Goal: Use online tool/utility: Use online tool/utility

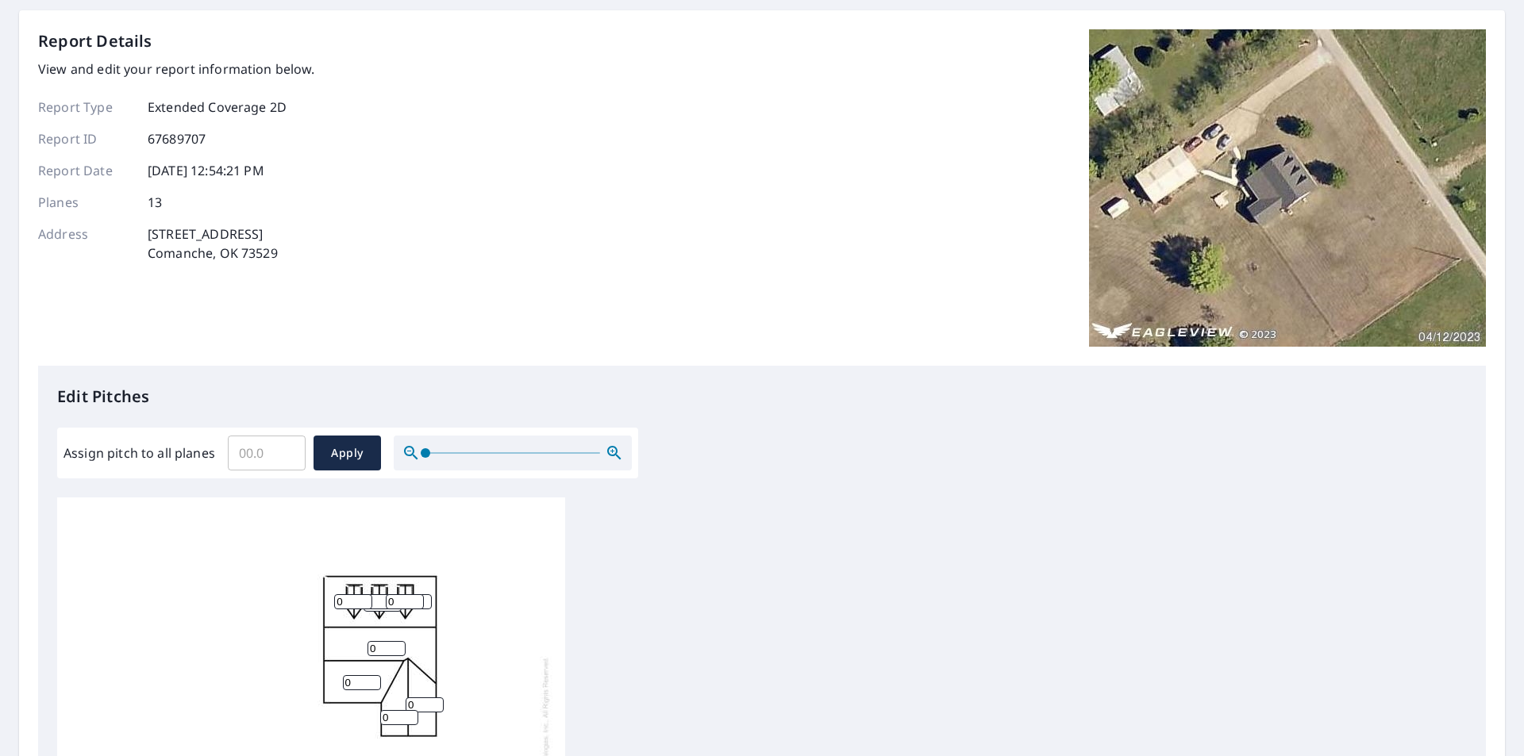
scroll to position [317, 0]
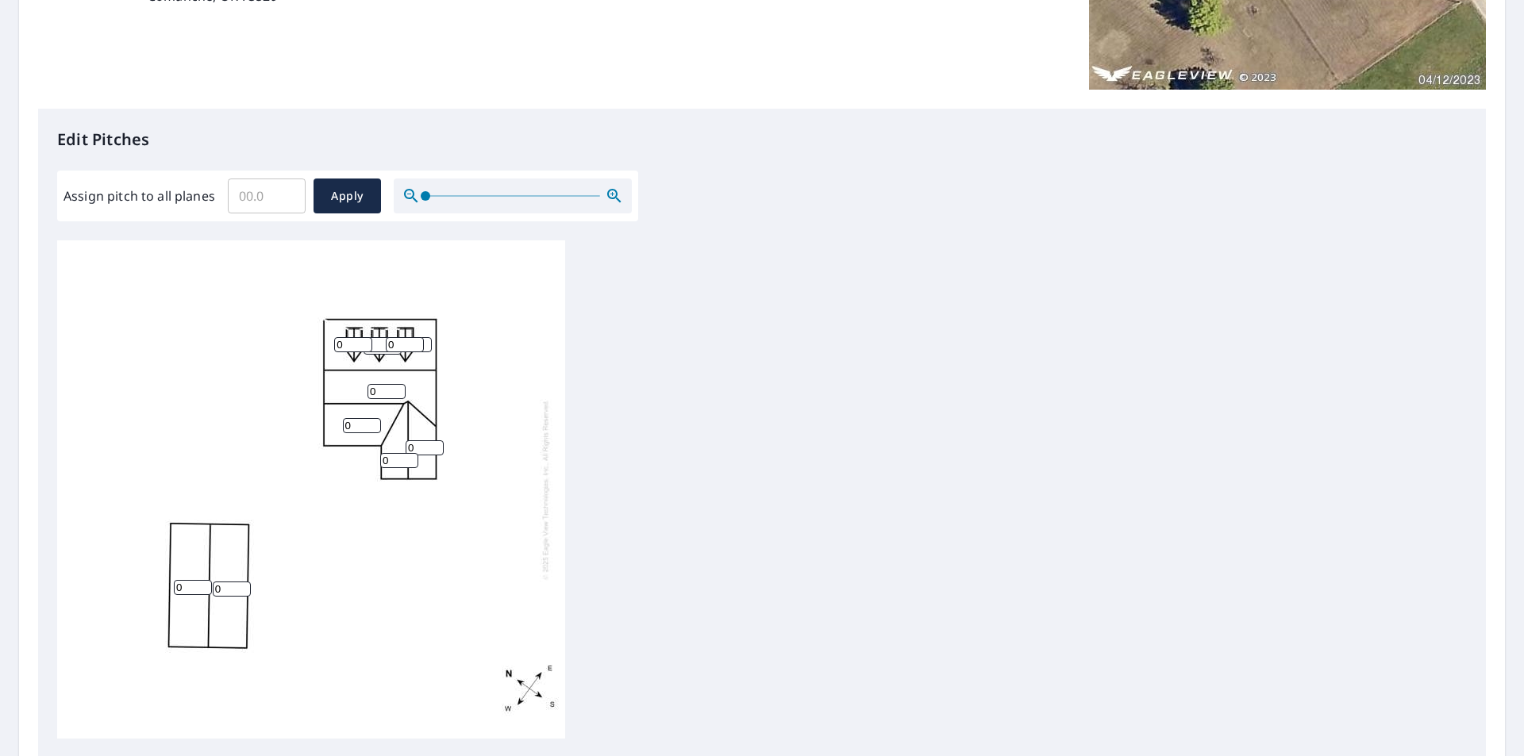
click at [357, 345] on input "0" at bounding box center [353, 344] width 38 height 15
click at [374, 423] on input "1" at bounding box center [362, 425] width 38 height 15
click at [374, 423] on input "2" at bounding box center [362, 425] width 38 height 15
type input "3"
click at [374, 423] on input "3" at bounding box center [362, 425] width 38 height 15
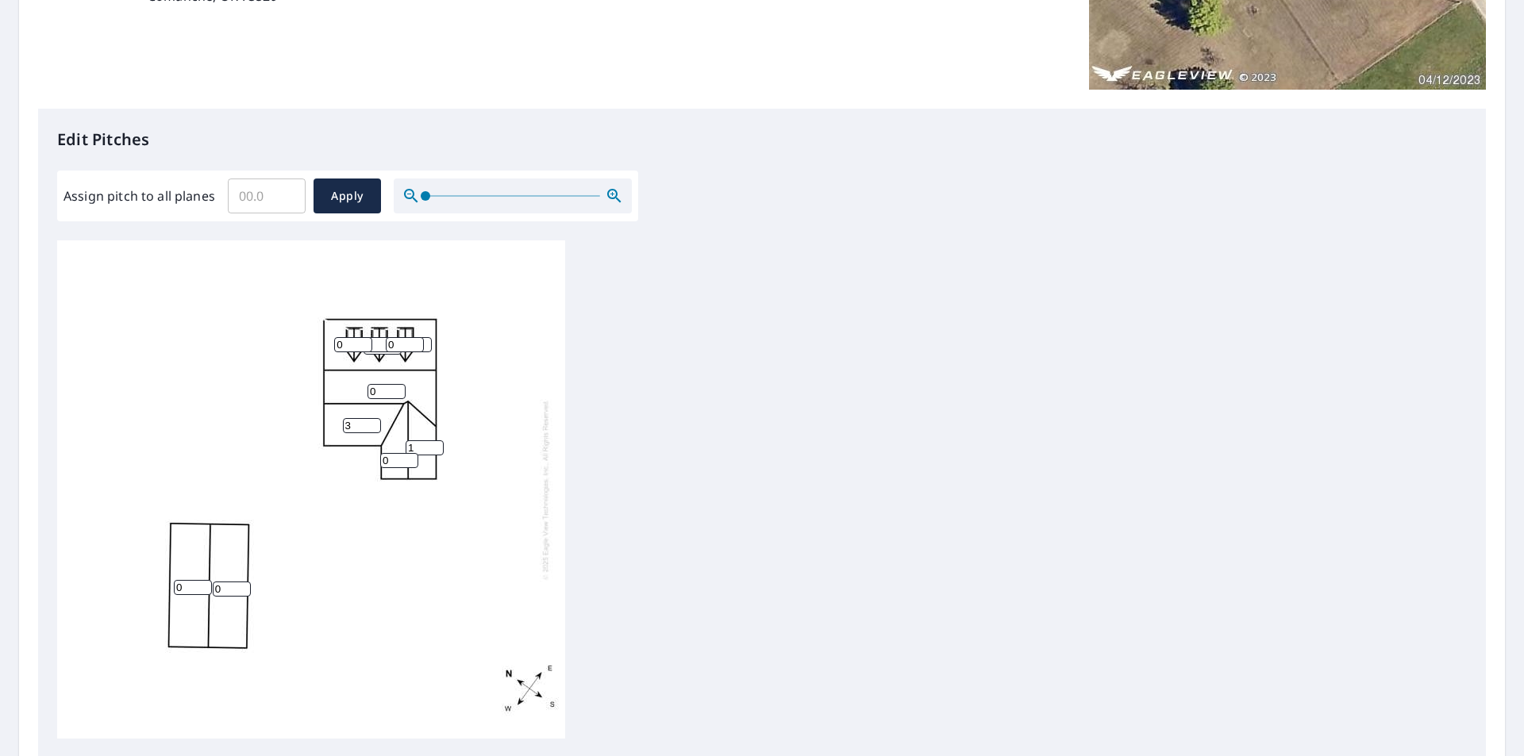
click at [435, 447] on input "1" at bounding box center [425, 448] width 38 height 15
click at [435, 447] on input "2" at bounding box center [425, 448] width 38 height 15
click at [435, 447] on input "3" at bounding box center [425, 448] width 38 height 15
click at [435, 447] on input "4" at bounding box center [425, 448] width 38 height 15
click at [435, 447] on input "5" at bounding box center [425, 448] width 38 height 15
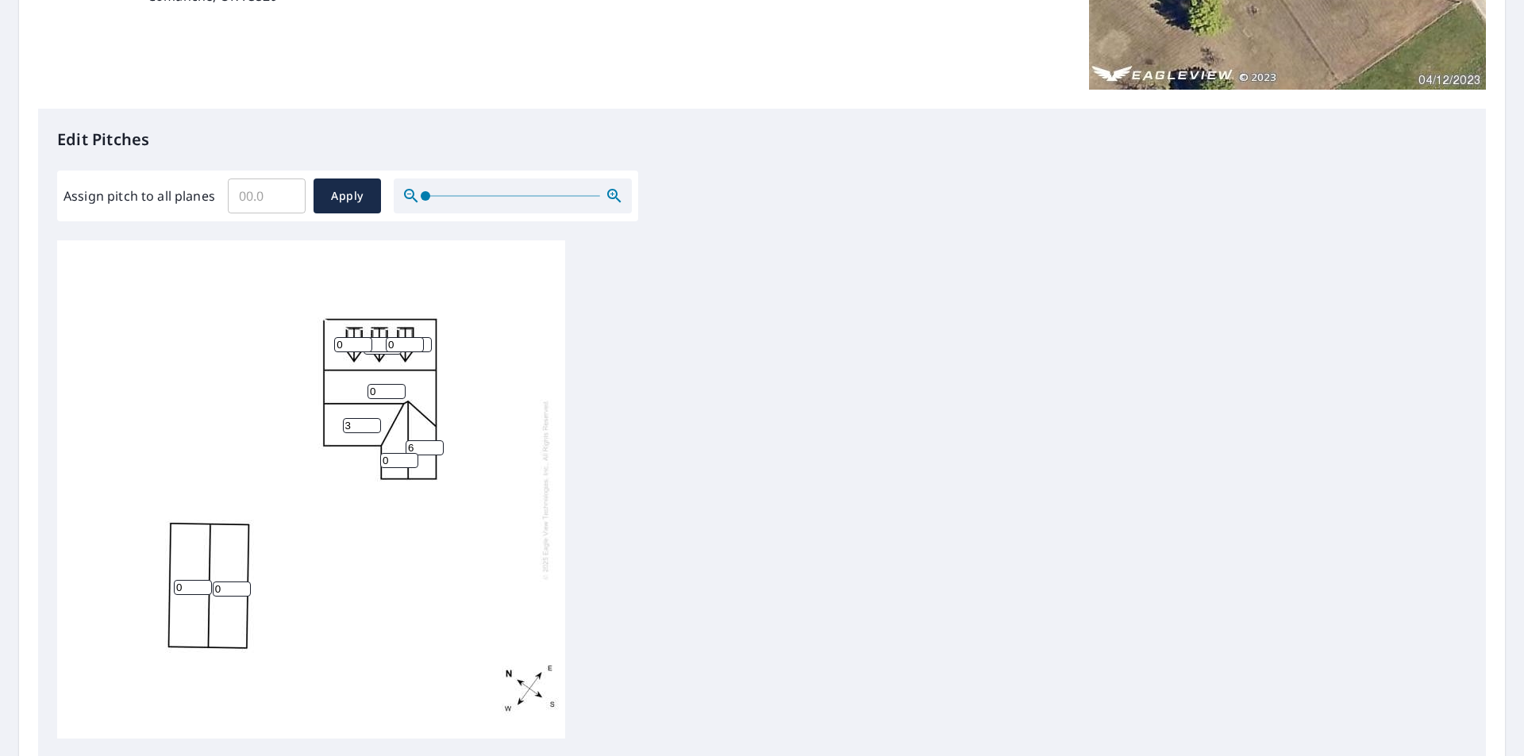
type input "6"
click at [435, 447] on input "6" at bounding box center [425, 448] width 38 height 15
click at [410, 456] on input "1" at bounding box center [399, 460] width 38 height 15
click at [410, 456] on input "2" at bounding box center [399, 460] width 38 height 15
click at [410, 456] on input "3" at bounding box center [399, 460] width 38 height 15
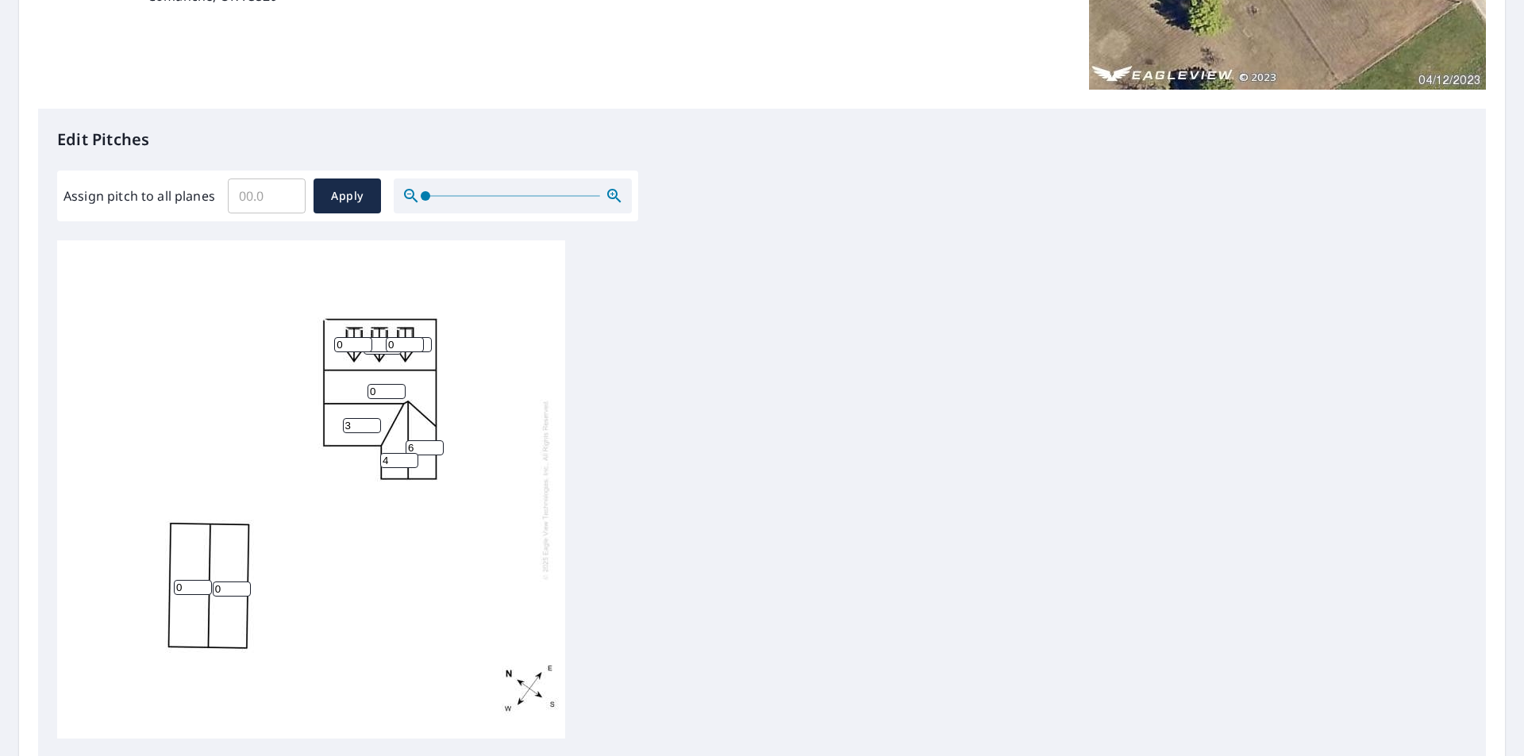
click at [410, 456] on input "4" at bounding box center [399, 460] width 38 height 15
click at [409, 456] on input "5" at bounding box center [399, 460] width 38 height 15
type input "6"
click at [409, 456] on input "6" at bounding box center [399, 460] width 38 height 15
click at [397, 389] on input "1" at bounding box center [386, 391] width 38 height 15
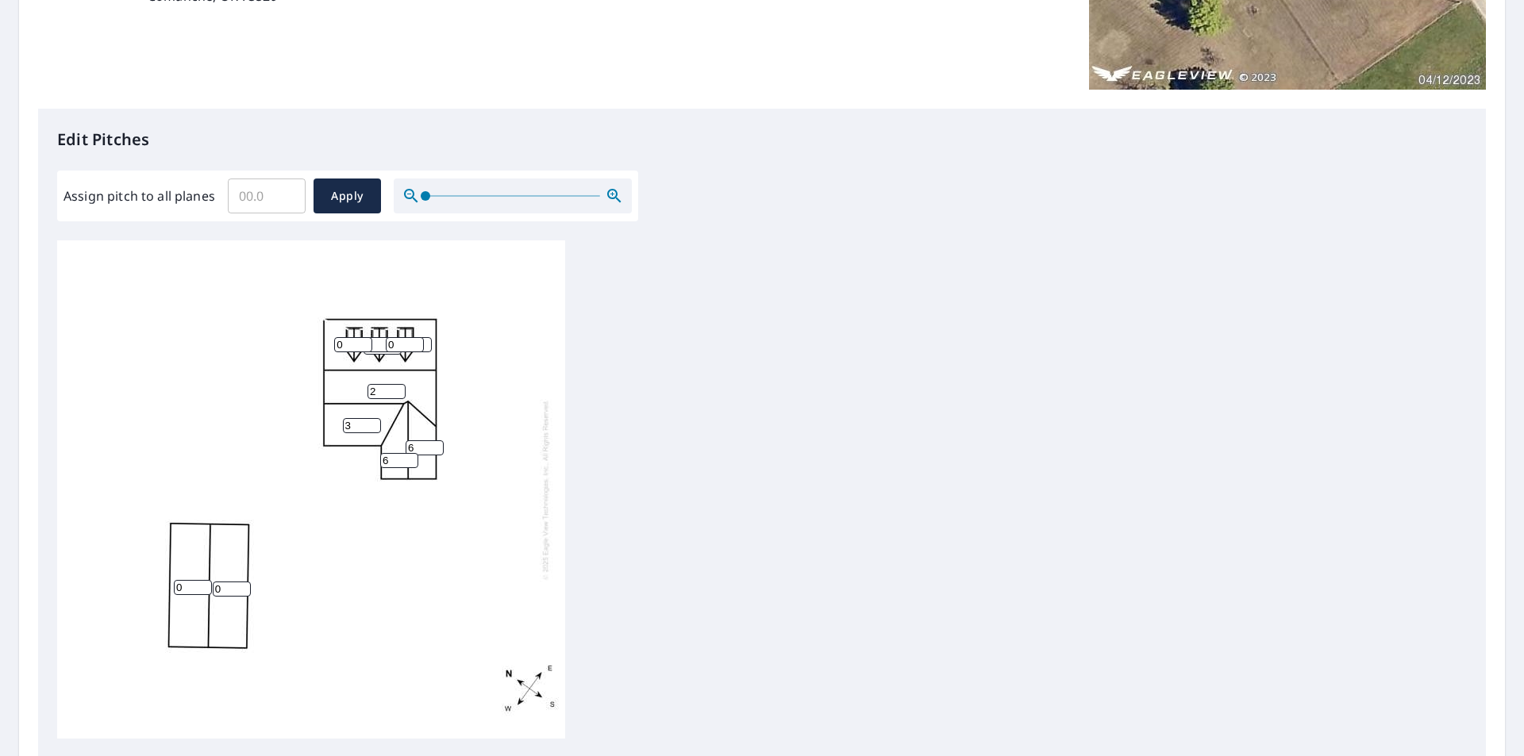
click at [397, 389] on input "2" at bounding box center [386, 391] width 38 height 15
click at [397, 389] on input "3" at bounding box center [386, 391] width 38 height 15
click at [397, 389] on input "4" at bounding box center [386, 391] width 38 height 15
click at [397, 389] on input "5" at bounding box center [386, 391] width 38 height 15
click at [397, 389] on input "6" at bounding box center [386, 391] width 38 height 15
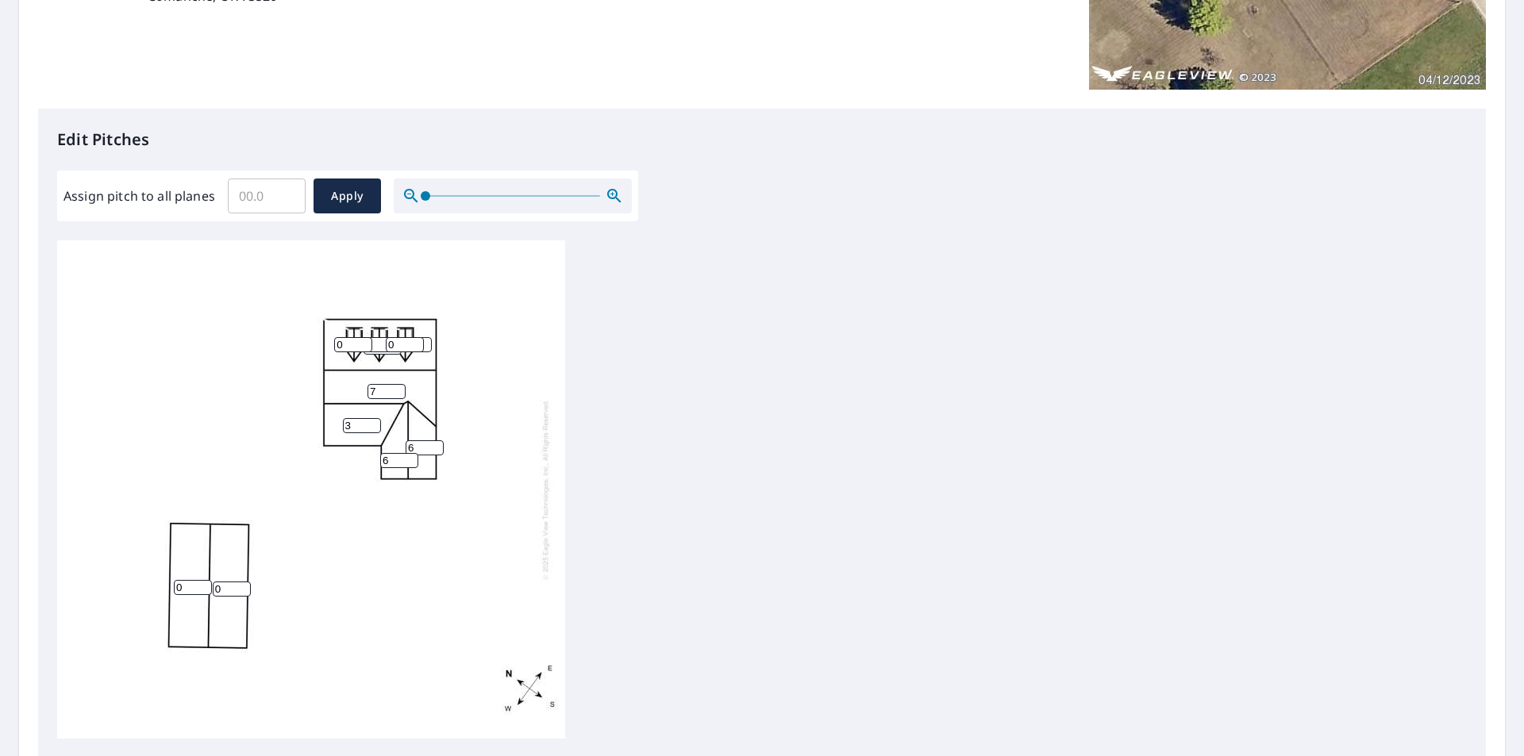
click at [397, 389] on input "7" at bounding box center [386, 391] width 38 height 15
type input "8"
click at [397, 389] on input "8" at bounding box center [386, 391] width 38 height 15
click at [364, 341] on input "1" at bounding box center [353, 344] width 38 height 15
click at [364, 341] on input "2" at bounding box center [353, 344] width 38 height 15
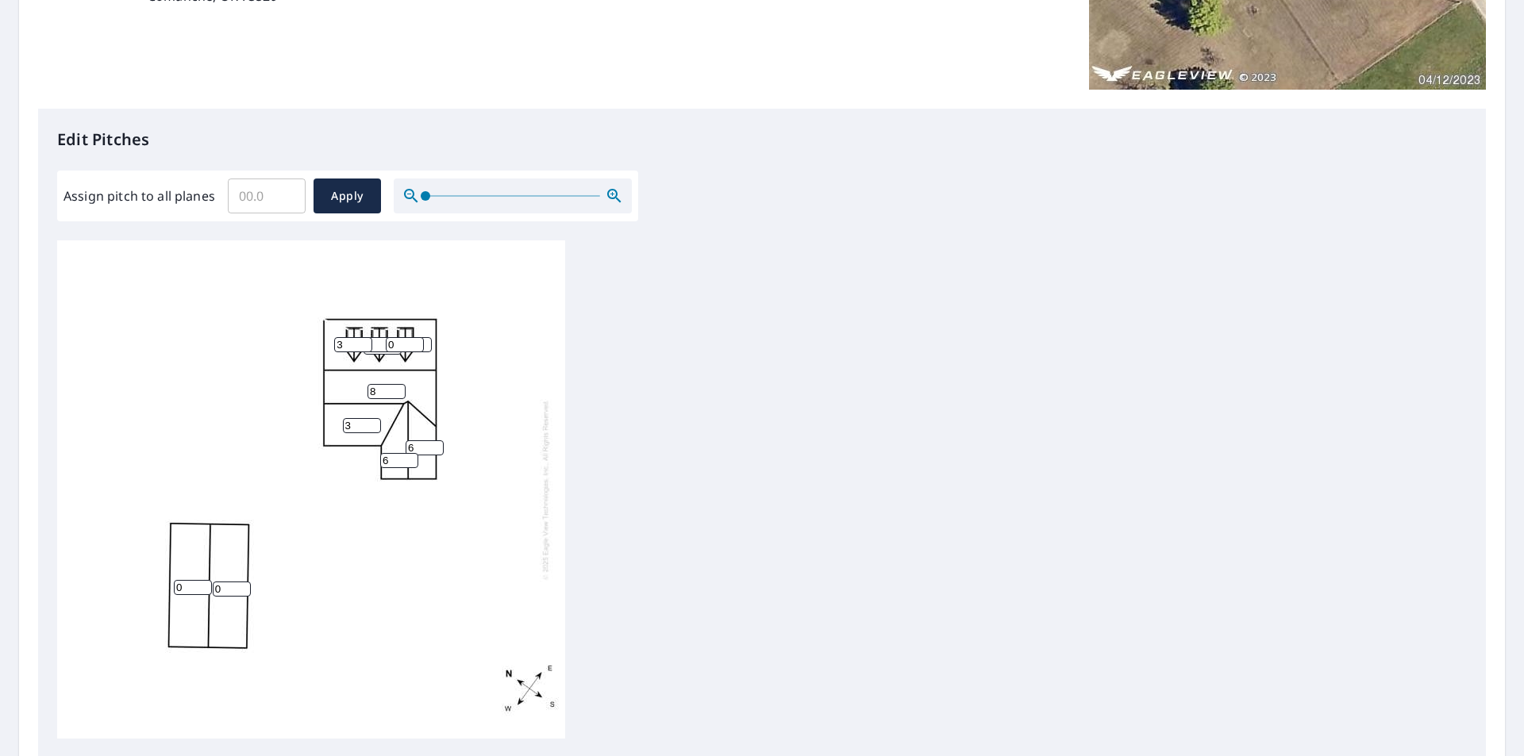
click at [364, 341] on input "3" at bounding box center [353, 344] width 38 height 15
click at [364, 341] on input "4" at bounding box center [353, 344] width 38 height 15
click at [364, 341] on input "11" at bounding box center [353, 344] width 38 height 15
click at [364, 341] on input "12" at bounding box center [353, 344] width 38 height 15
click at [364, 349] on input "11" at bounding box center [353, 344] width 38 height 15
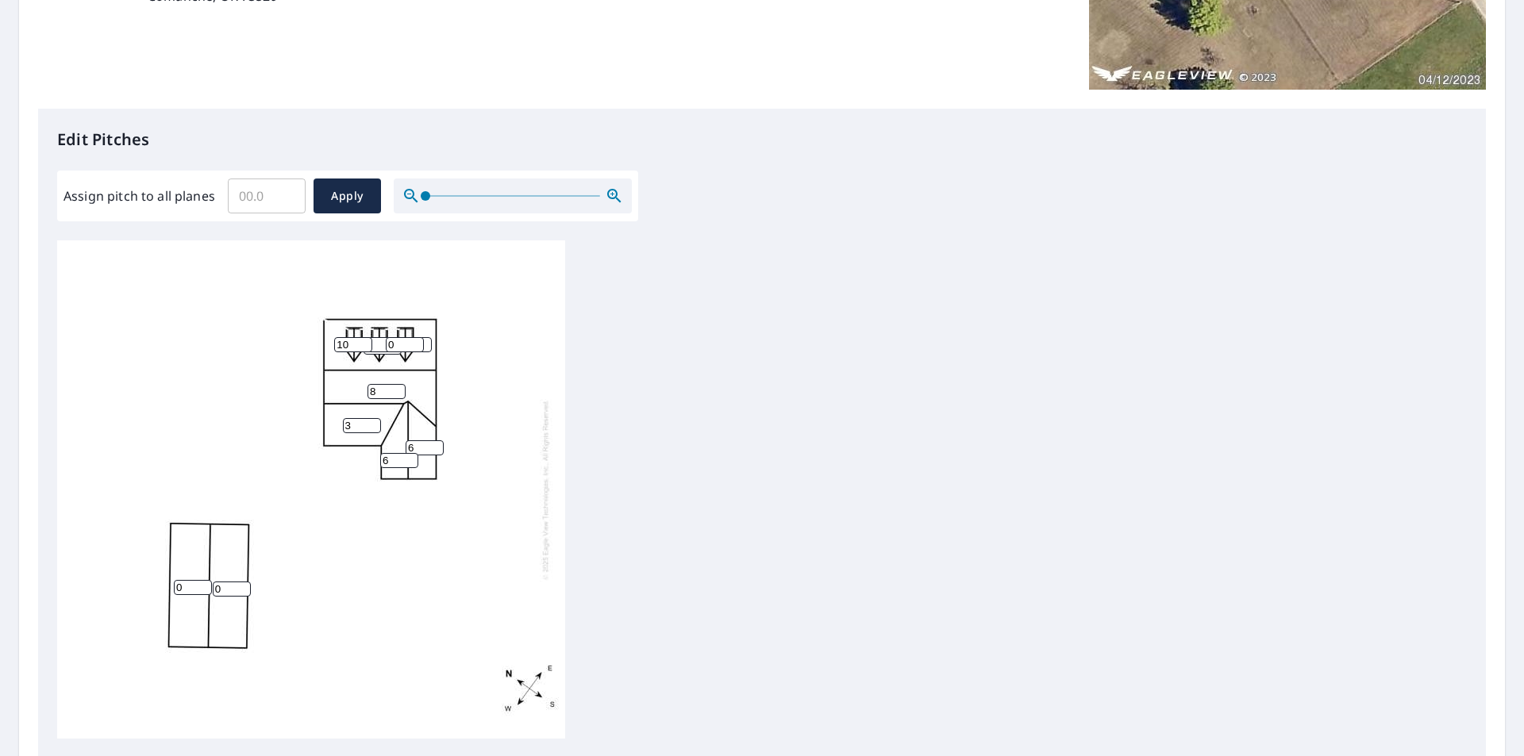
click at [364, 349] on input "10" at bounding box center [353, 344] width 38 height 15
click at [364, 349] on input "9" at bounding box center [353, 344] width 38 height 15
type input "8"
click at [364, 349] on input "8" at bounding box center [353, 344] width 38 height 15
click at [415, 342] on input "1" at bounding box center [405, 344] width 38 height 15
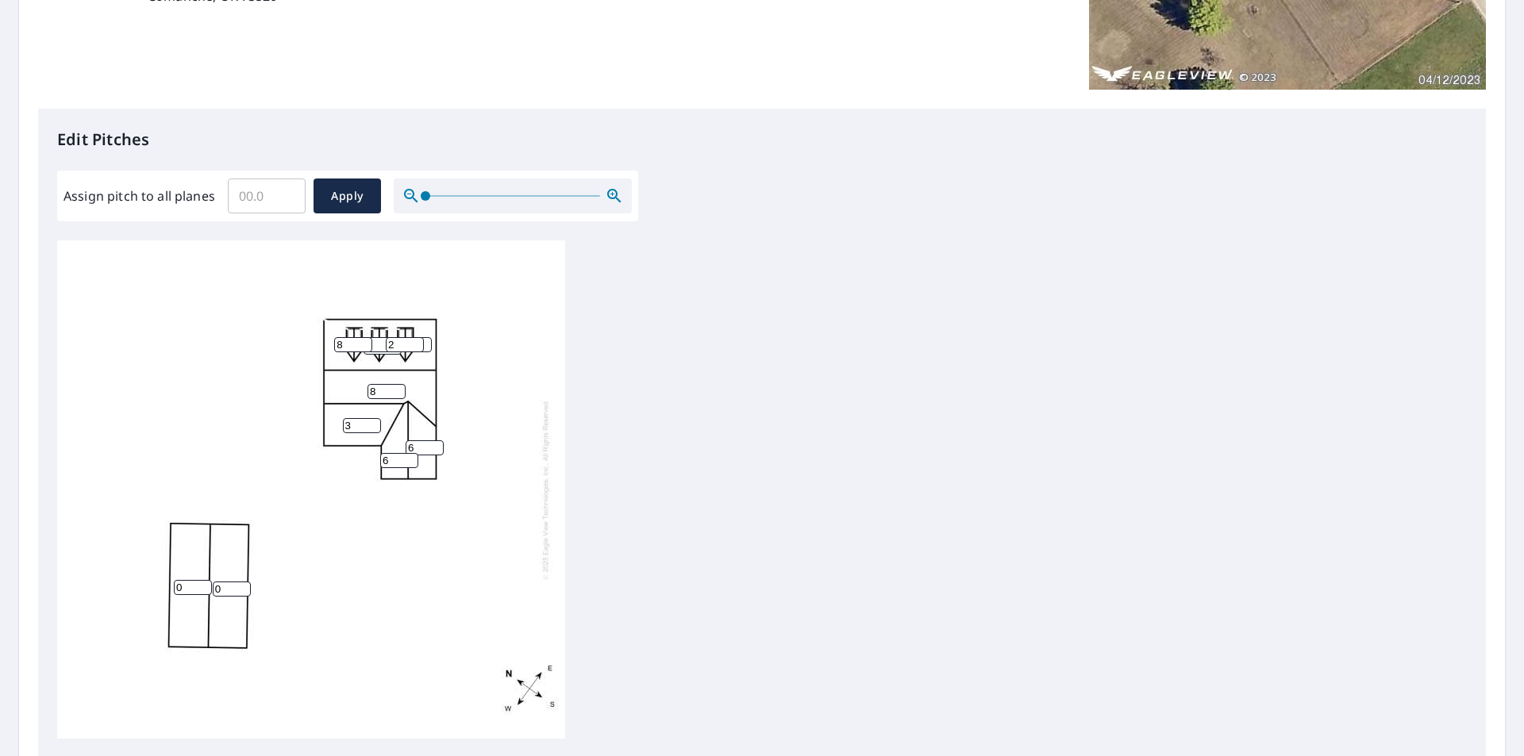
click at [415, 342] on input "2" at bounding box center [405, 344] width 38 height 15
click at [415, 342] on input "3" at bounding box center [405, 344] width 38 height 15
click at [415, 342] on input "4" at bounding box center [405, 344] width 38 height 15
click at [415, 342] on input "5" at bounding box center [405, 344] width 38 height 15
click at [415, 342] on input "6" at bounding box center [405, 344] width 38 height 15
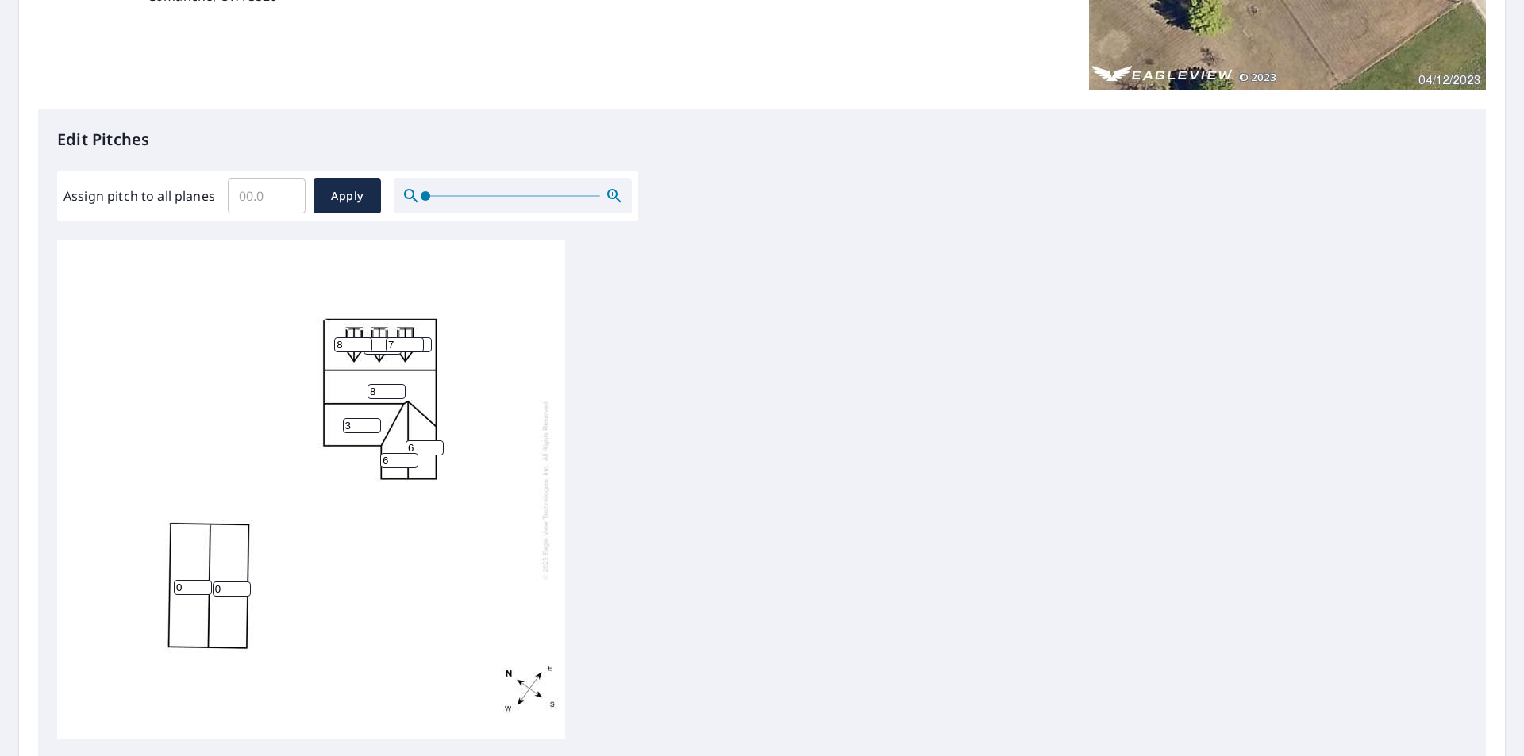
click at [415, 342] on input "7" at bounding box center [405, 344] width 38 height 15
type input "8"
click at [415, 342] on input "8" at bounding box center [405, 344] width 38 height 15
click at [494, 356] on div "0 0 0 8 3 6 6 0 0 0 0 8 8" at bounding box center [311, 489] width 508 height 498
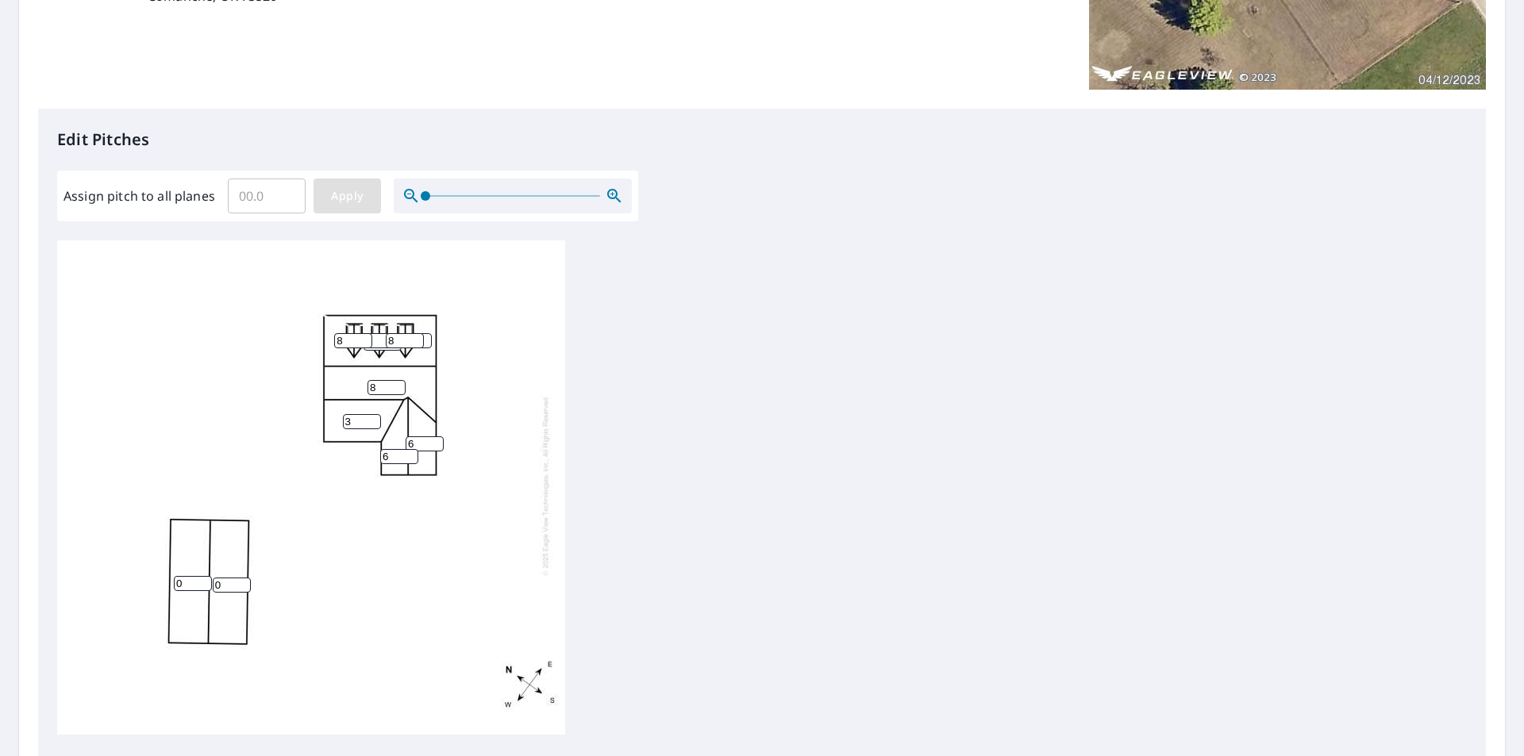
click at [351, 195] on span "Apply" at bounding box center [347, 197] width 42 height 20
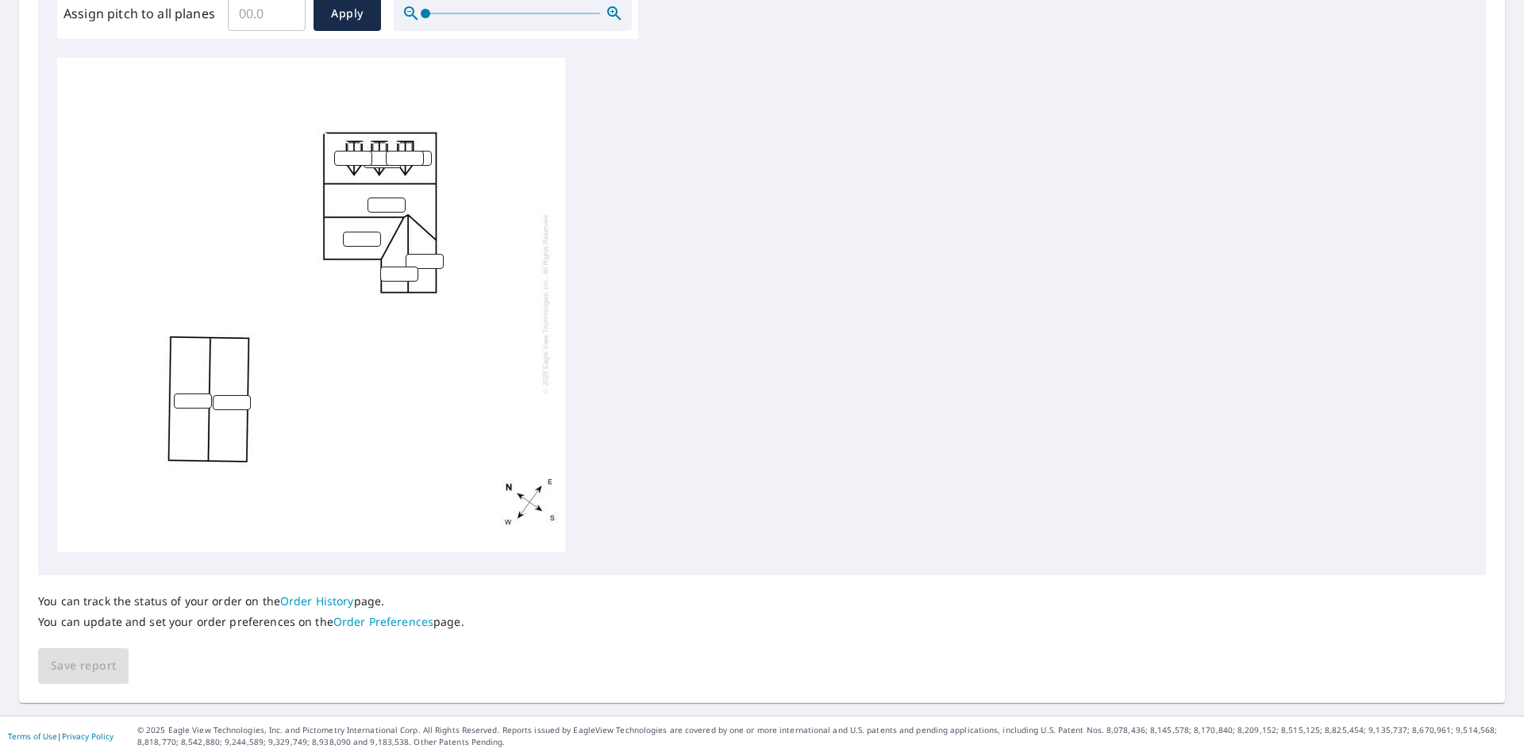
scroll to position [0, 0]
click at [612, 11] on icon "button" at bounding box center [612, 12] width 4 height 4
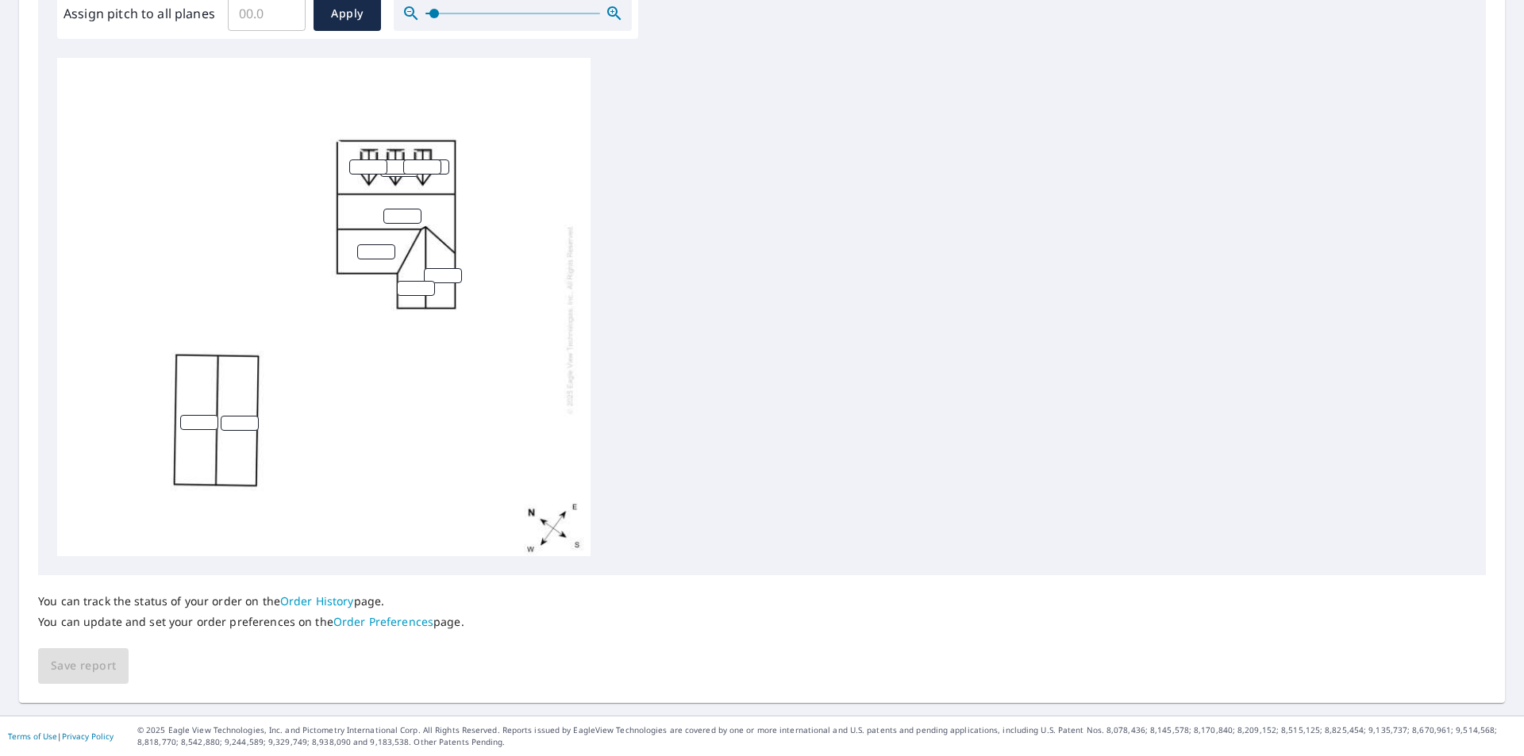
click at [612, 11] on icon "button" at bounding box center [612, 12] width 4 height 4
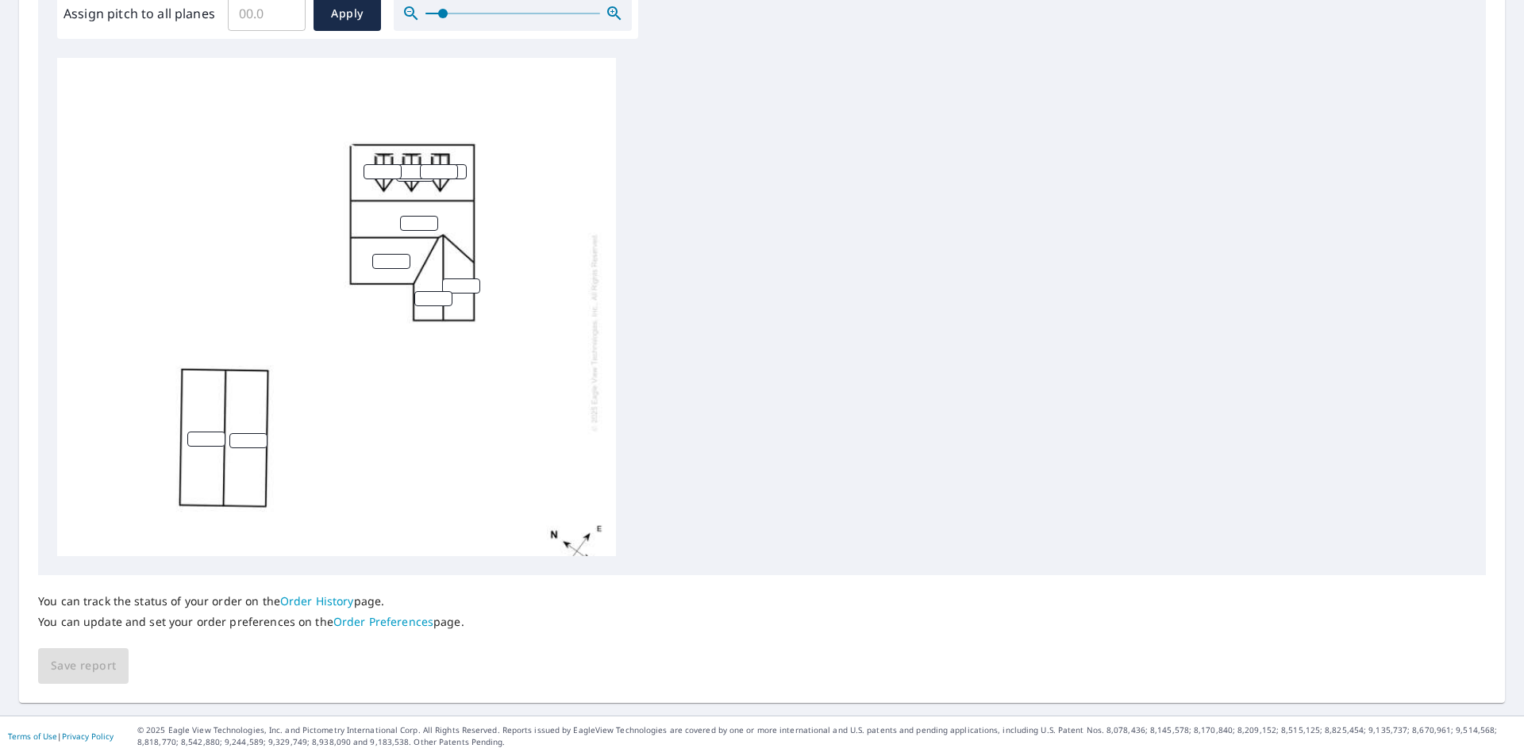
click at [612, 11] on icon "button" at bounding box center [612, 12] width 4 height 4
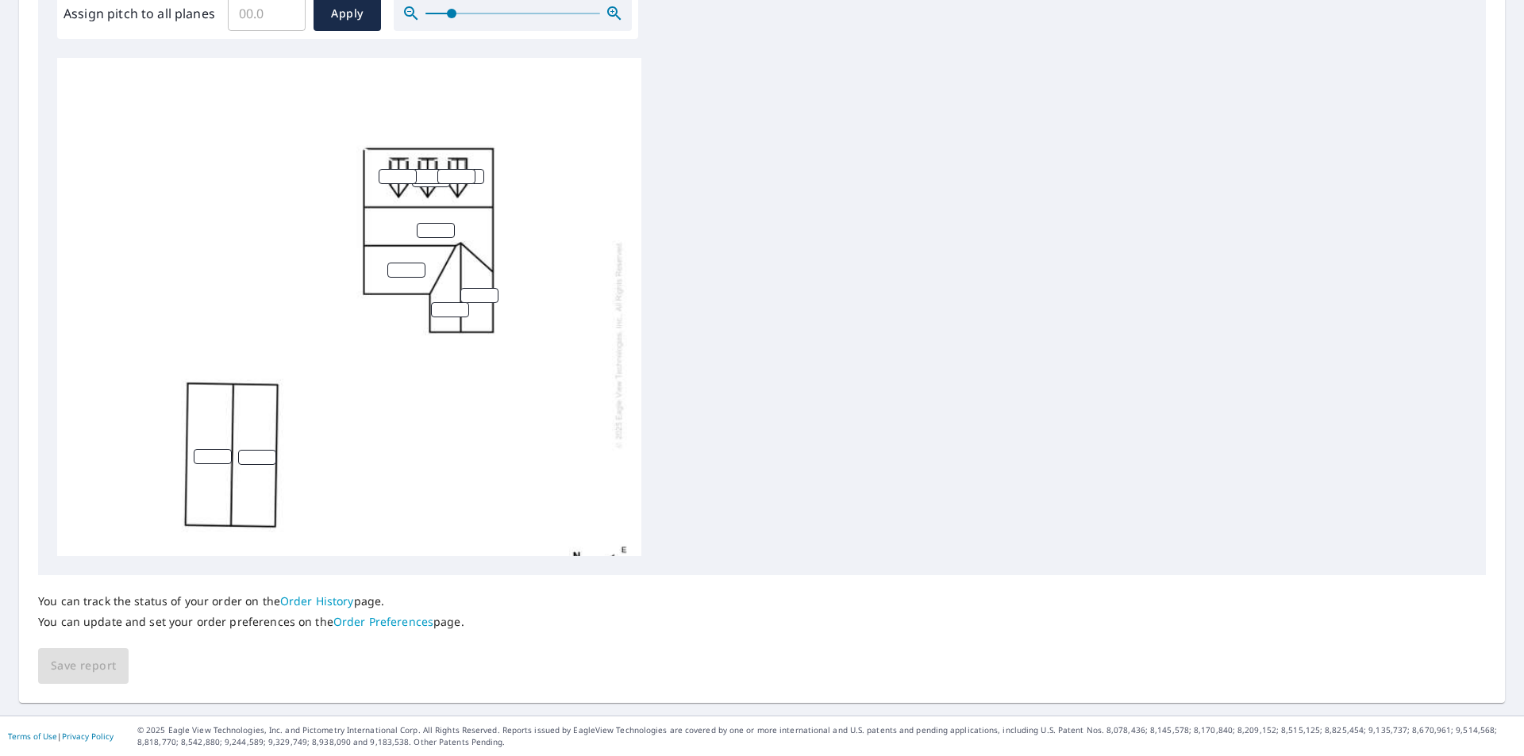
click at [612, 11] on icon "button" at bounding box center [612, 12] width 4 height 4
